Goal: Information Seeking & Learning: Learn about a topic

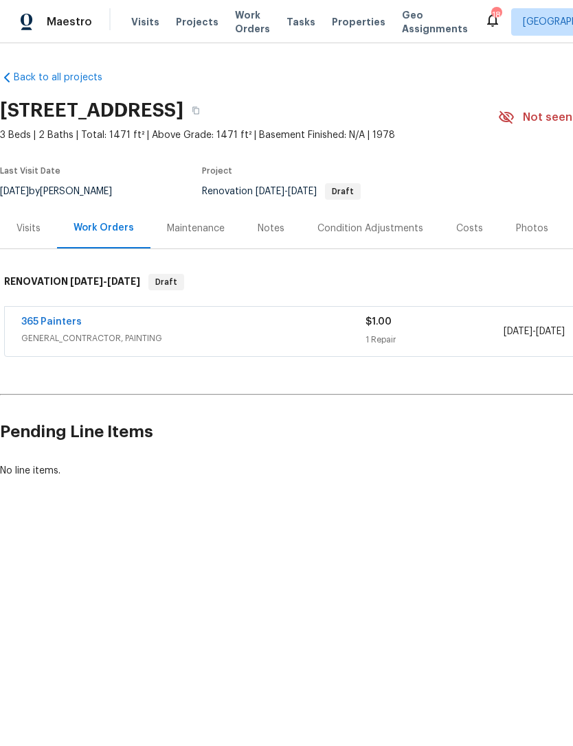
click at [346, 22] on span "Properties" at bounding box center [359, 22] width 54 height 14
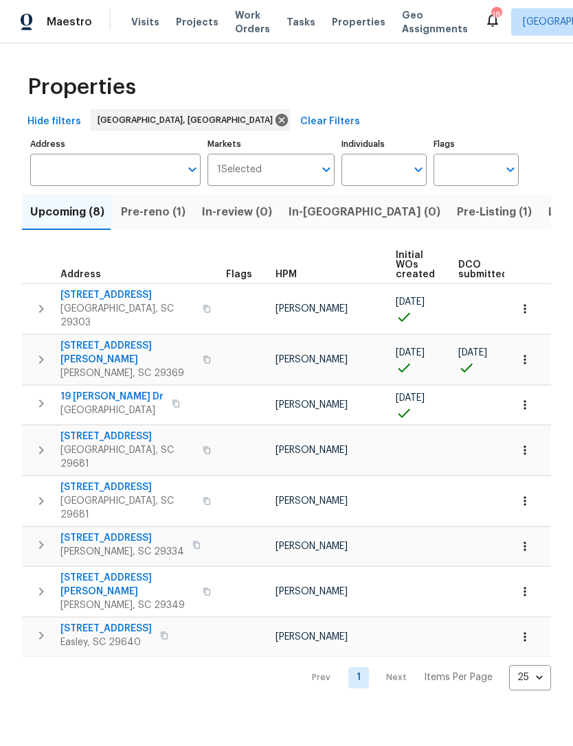
click at [119, 304] on span "[GEOGRAPHIC_DATA], SC 29303" at bounding box center [127, 315] width 134 height 27
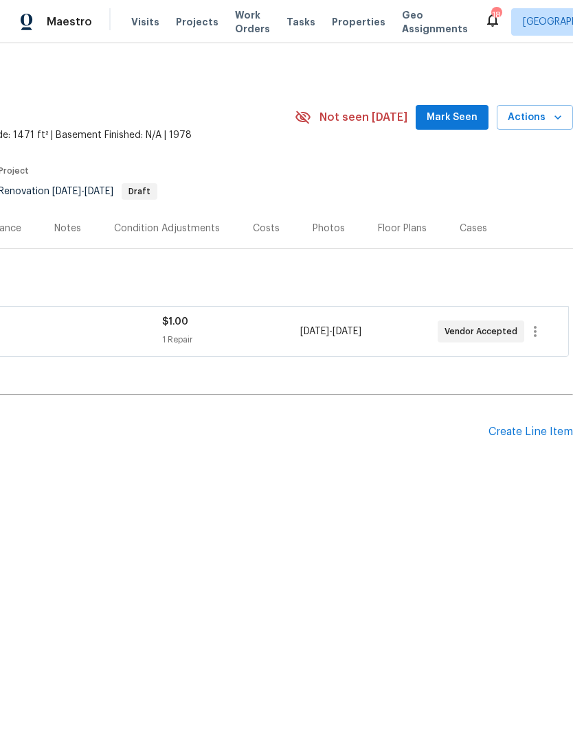
scroll to position [0, 203]
click at [383, 124] on span "Not seen [DATE]" at bounding box center [363, 118] width 88 height 14
click at [457, 119] on span "Mark Seen" at bounding box center [451, 117] width 51 height 17
click at [401, 231] on div "Floor Plans" at bounding box center [402, 229] width 49 height 14
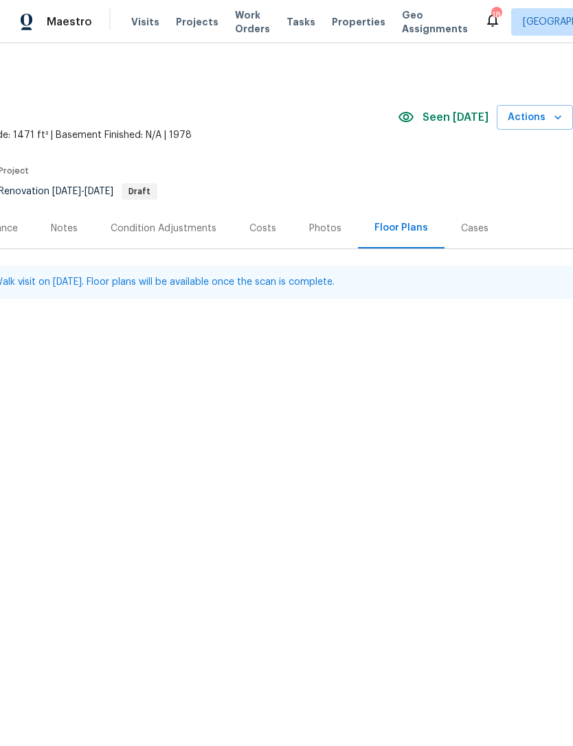
scroll to position [0, 203]
click at [324, 230] on div "Photos" at bounding box center [325, 229] width 32 height 14
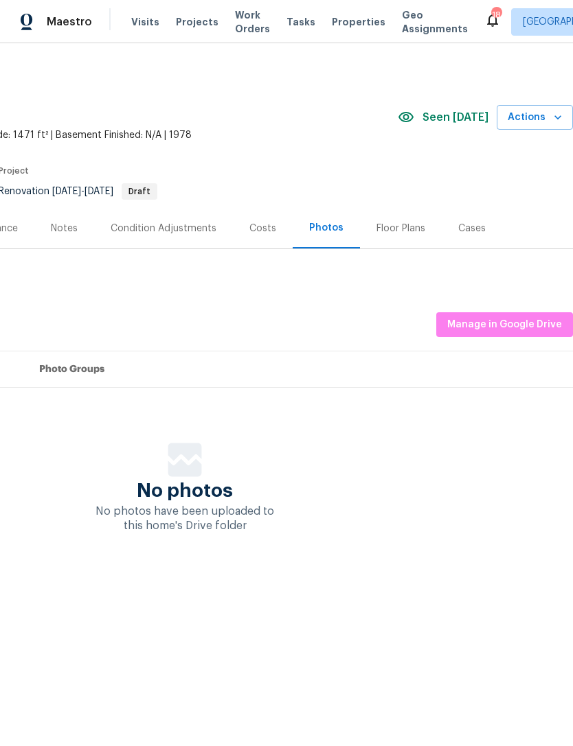
click at [206, 235] on div "Condition Adjustments" at bounding box center [164, 229] width 106 height 14
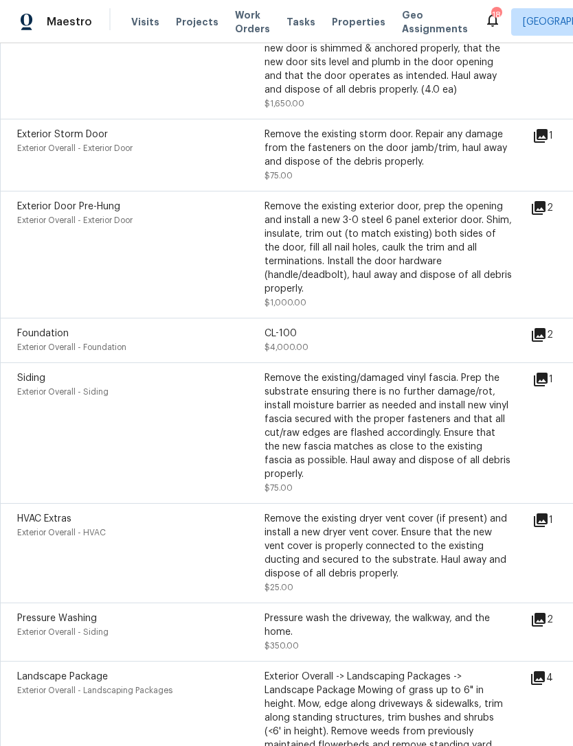
scroll to position [1466, 0]
click at [466, 354] on div "CL-100 $4,000.00" at bounding box center [387, 339] width 247 height 27
click at [546, 343] on icon at bounding box center [538, 334] width 16 height 16
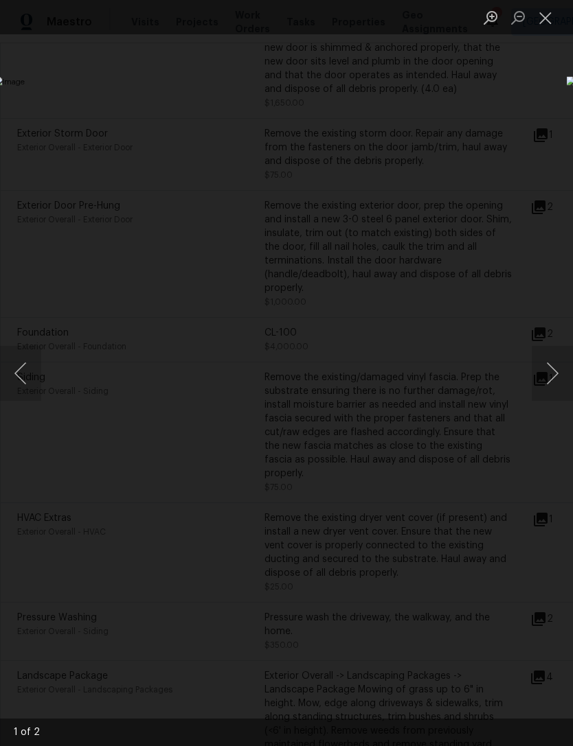
click at [546, 17] on button "Close lightbox" at bounding box center [544, 17] width 27 height 24
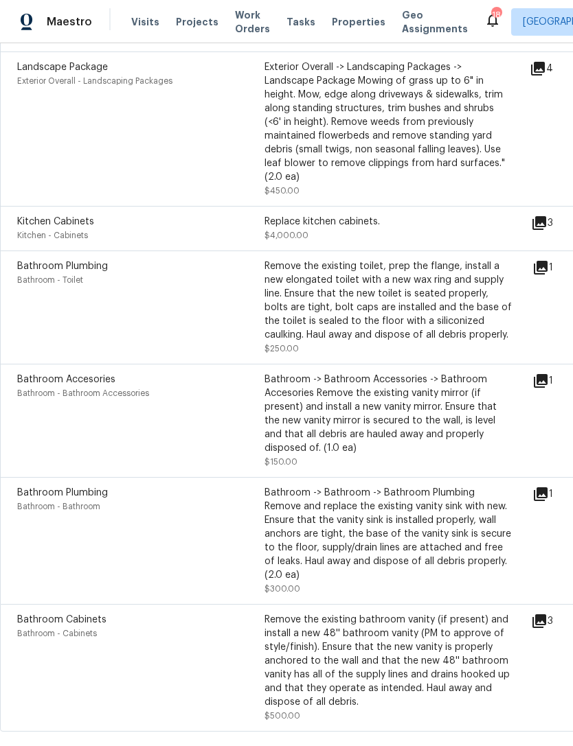
scroll to position [2074, 0]
